Goal: Information Seeking & Learning: Learn about a topic

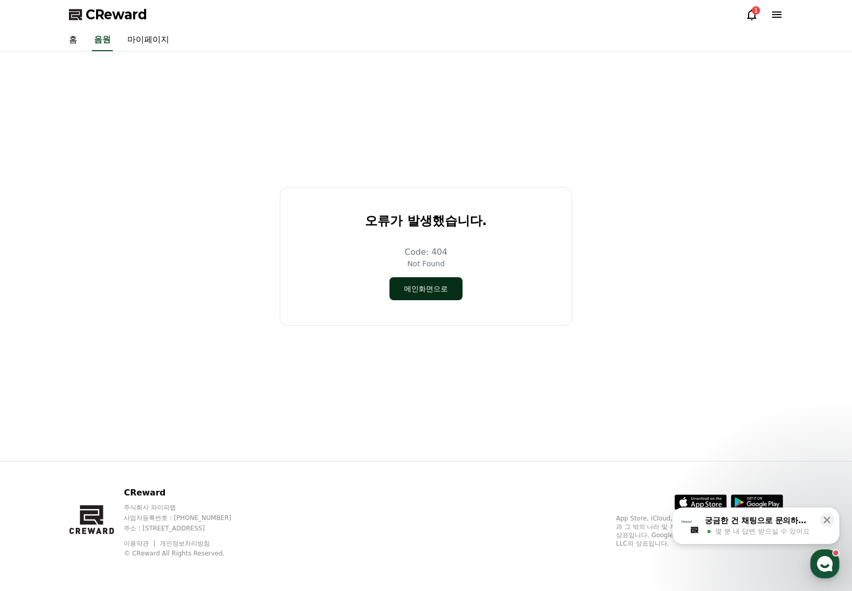
click at [412, 288] on button "메인화면으로" at bounding box center [426, 288] width 73 height 23
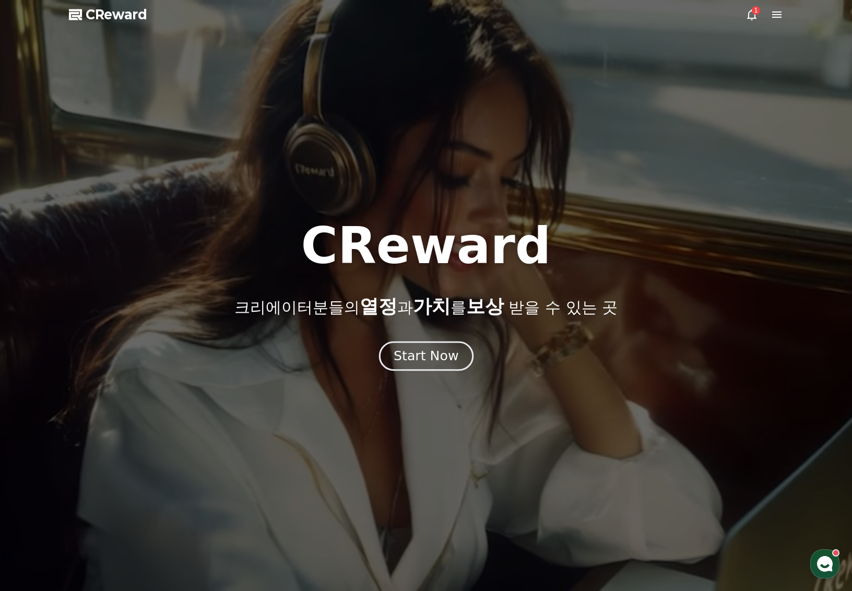
click at [424, 359] on div "Start Now" at bounding box center [426, 356] width 65 height 18
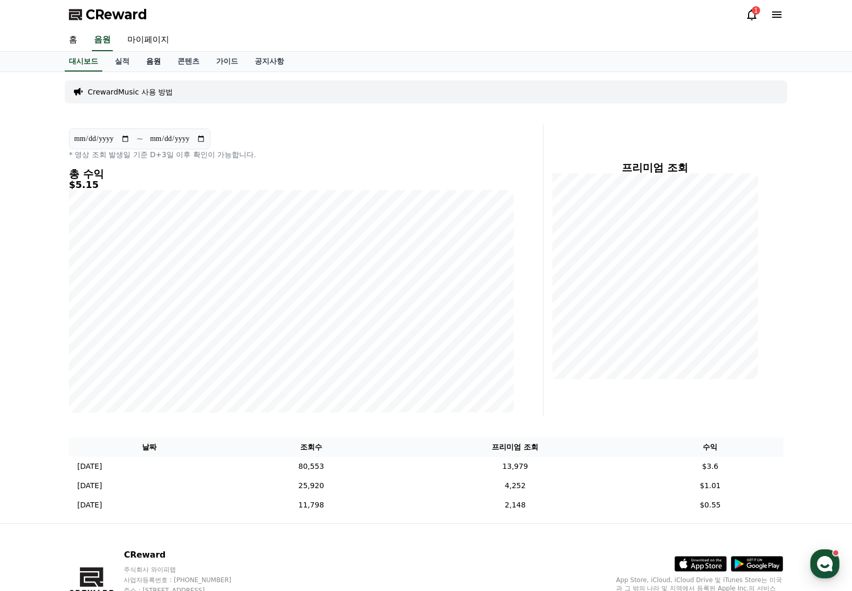
click at [146, 60] on link "음원" at bounding box center [153, 62] width 31 height 20
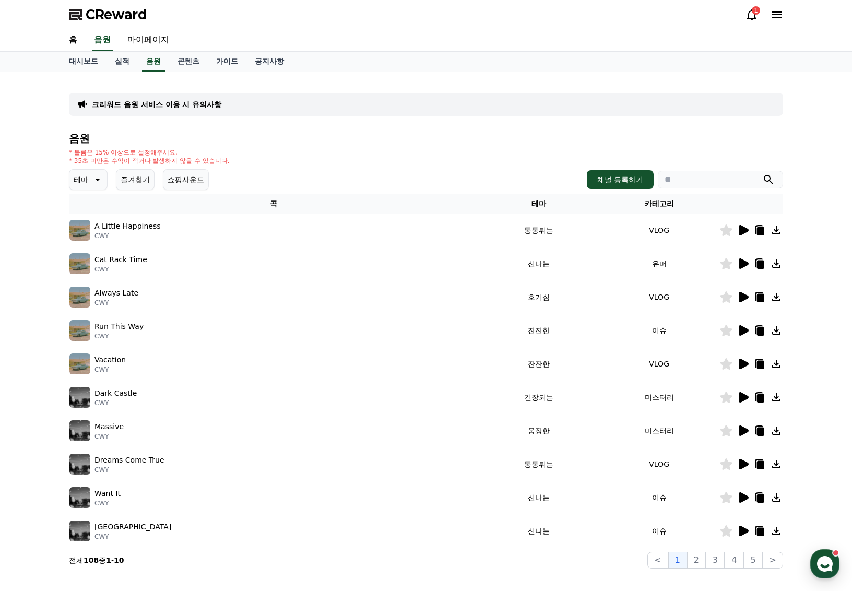
click at [96, 179] on icon at bounding box center [97, 180] width 5 height 3
click at [88, 221] on button "환상적인" at bounding box center [90, 221] width 38 height 23
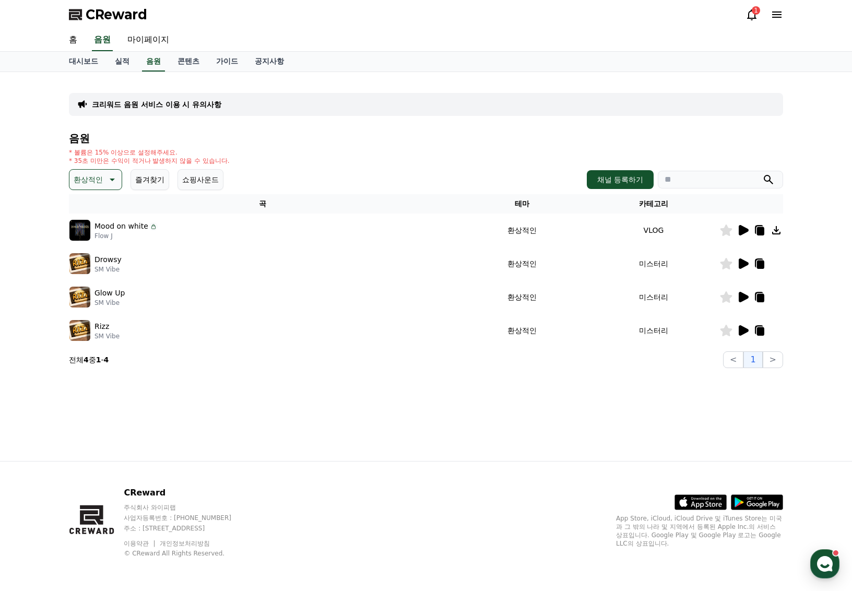
click at [743, 330] on icon at bounding box center [744, 330] width 10 height 10
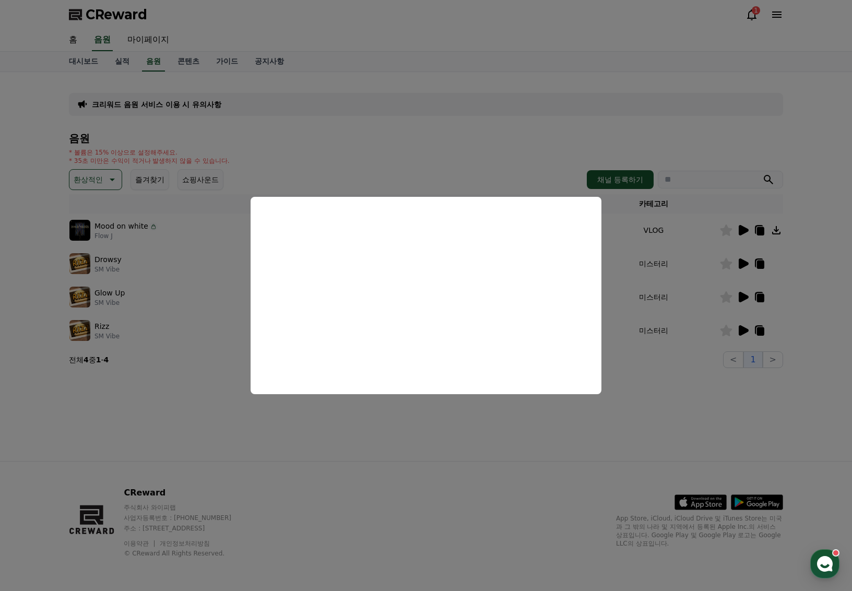
click at [405, 177] on button "close modal" at bounding box center [426, 295] width 852 height 591
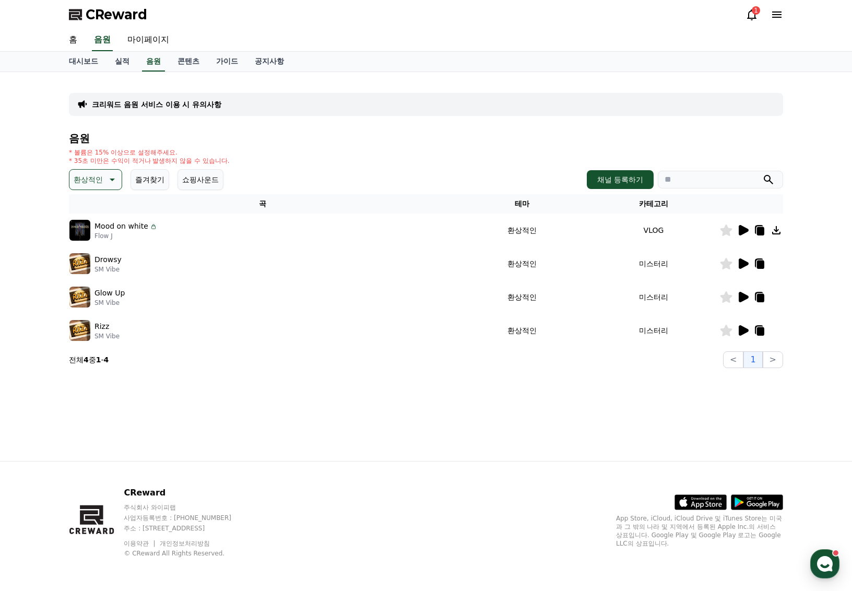
click at [807, 309] on div "크리워드 음원 서비스 이용 시 유의사항 음원 * 볼륨은 15% 이상으로 설정해주세요. * 35초 미만은 수익이 적거나 발생하지 않을 수 있습니…" at bounding box center [426, 266] width 852 height 389
click at [109, 178] on icon at bounding box center [111, 179] width 13 height 13
click at [94, 245] on button "드라마틱" at bounding box center [90, 246] width 38 height 23
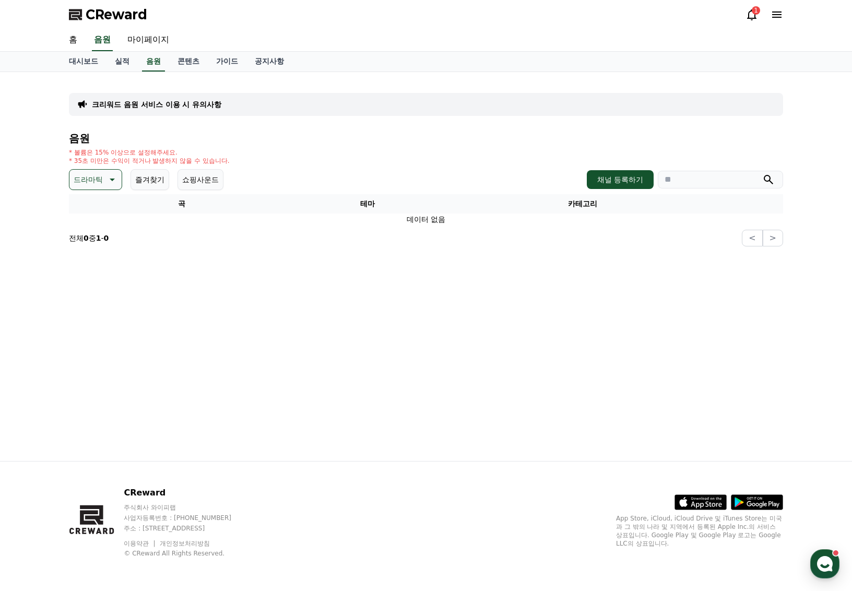
click at [100, 180] on button "드라마틱" at bounding box center [95, 179] width 53 height 21
click at [87, 241] on button "감동적인" at bounding box center [90, 238] width 38 height 23
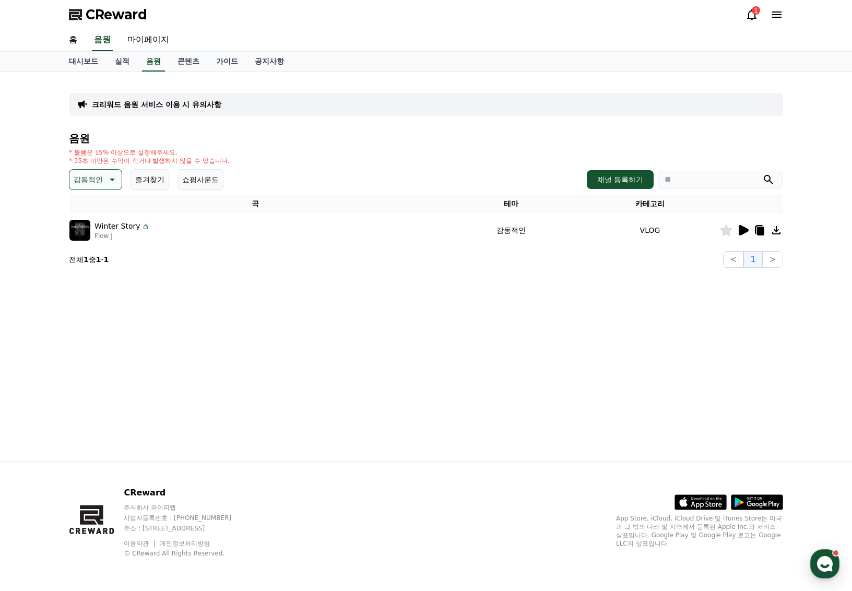
click at [762, 228] on icon at bounding box center [760, 231] width 7 height 8
